Goal: Task Accomplishment & Management: Use online tool/utility

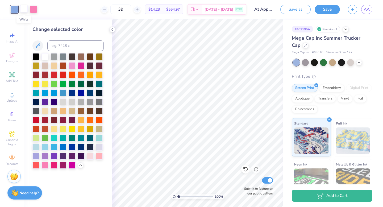
click at [22, 11] on div at bounding box center [23, 8] width 7 height 7
click at [43, 84] on div at bounding box center [45, 83] width 7 height 7
click at [39, 84] on div at bounding box center [35, 83] width 7 height 7
click at [72, 66] on div at bounding box center [72, 65] width 7 height 7
click at [92, 155] on div at bounding box center [90, 155] width 7 height 7
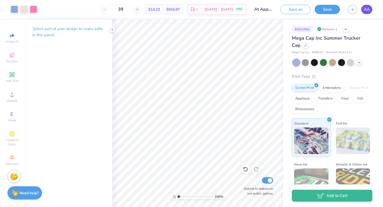
click at [368, 9] on span "AA" at bounding box center [367, 9] width 6 height 6
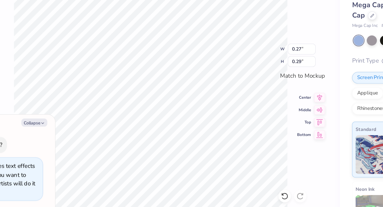
type textarea "x"
type input "0.26"
type input "0.28"
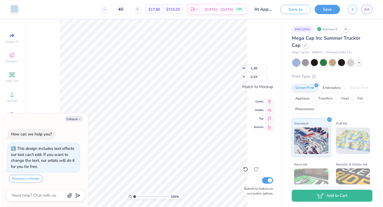
click at [14, 10] on div at bounding box center [14, 8] width 7 height 7
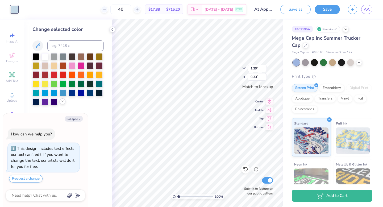
click at [62, 101] on polyline at bounding box center [63, 101] width 2 height 1
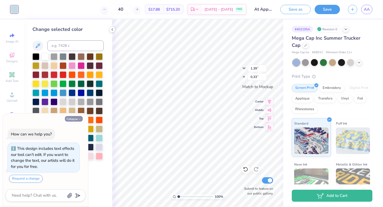
click at [77, 116] on button "Collapse" at bounding box center [74, 119] width 18 height 6
type textarea "x"
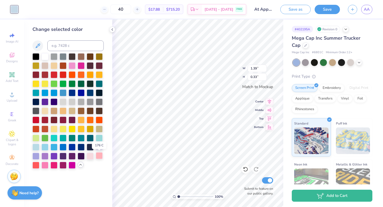
click at [101, 157] on div at bounding box center [99, 155] width 7 height 7
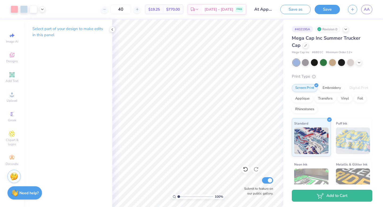
click at [362, 65] on div at bounding box center [333, 62] width 80 height 7
click at [360, 64] on icon at bounding box center [359, 62] width 4 height 4
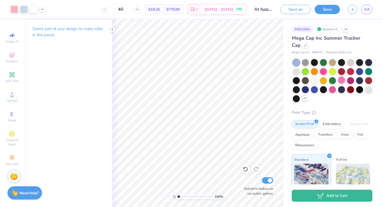
click at [342, 81] on div at bounding box center [341, 80] width 7 height 7
click at [313, 88] on div at bounding box center [314, 89] width 7 height 7
click at [128, 11] on input "40" at bounding box center [121, 10] width 21 height 10
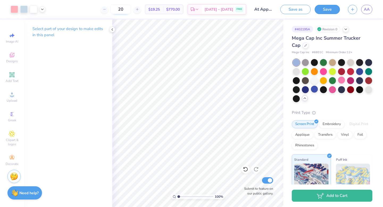
type input "20"
click at [122, 10] on input "20" at bounding box center [121, 10] width 21 height 10
click at [128, 12] on input "20" at bounding box center [121, 10] width 21 height 10
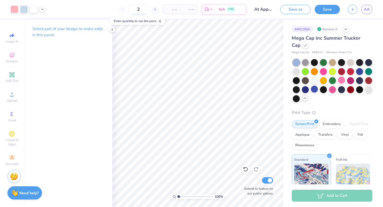
type input "20"
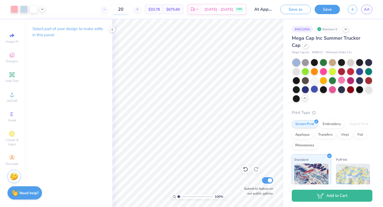
click at [127, 9] on input "20" at bounding box center [121, 10] width 21 height 10
type input "20"
click at [127, 9] on input "20" at bounding box center [121, 10] width 21 height 10
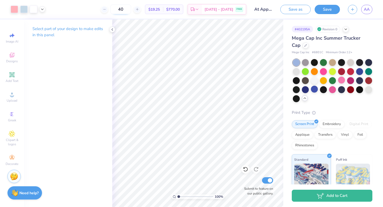
click at [128, 12] on input "40" at bounding box center [121, 10] width 21 height 10
click at [127, 9] on input "40" at bounding box center [121, 10] width 21 height 10
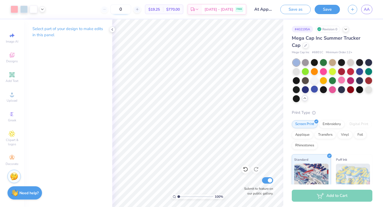
type input "40"
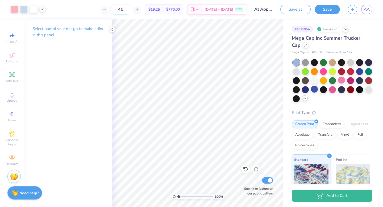
click at [126, 9] on input "40" at bounding box center [121, 10] width 21 height 10
click at [160, 10] on span "$19.25" at bounding box center [154, 10] width 11 height 6
drag, startPoint x: 155, startPoint y: 8, endPoint x: 177, endPoint y: 11, distance: 22.3
click at [177, 11] on div "$19.25 Per Item $770.00 Total" at bounding box center [164, 10] width 38 height 10
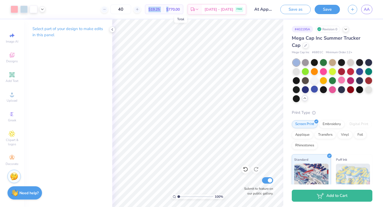
click at [171, 8] on div "$770.00 Total" at bounding box center [173, 9] width 20 height 9
click at [128, 7] on input "40" at bounding box center [121, 10] width 21 height 10
click at [127, 10] on input "20" at bounding box center [121, 10] width 21 height 10
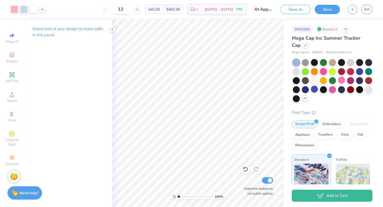
click at [128, 10] on input "12" at bounding box center [121, 10] width 21 height 10
click at [124, 11] on input "20" at bounding box center [121, 10] width 21 height 10
type input "40"
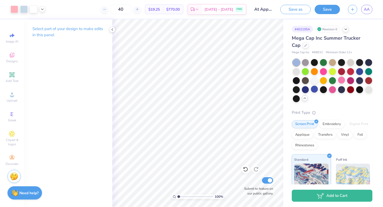
click at [369, 4] on div "Save as Save AA" at bounding box center [332, 9] width 103 height 19
click at [369, 8] on span "AA" at bounding box center [367, 9] width 6 height 6
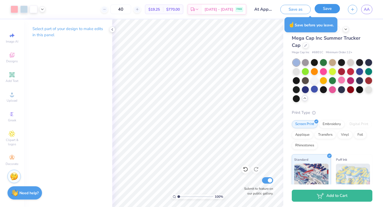
click at [327, 12] on button "Save" at bounding box center [327, 8] width 25 height 9
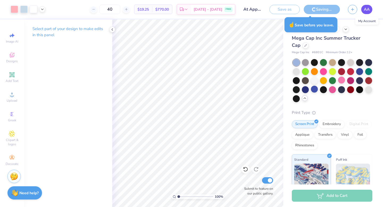
click at [368, 9] on span "AA" at bounding box center [367, 9] width 6 height 6
